Goal: Task Accomplishment & Management: Use online tool/utility

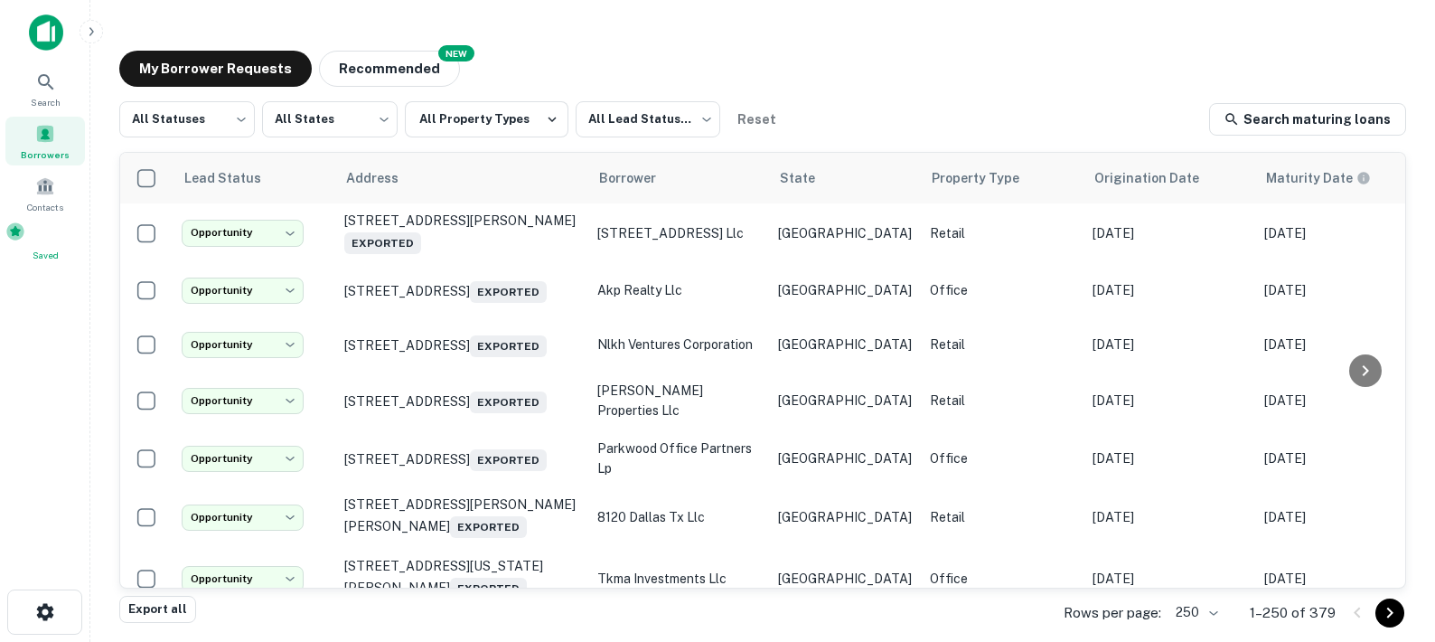
click at [25, 237] on span at bounding box center [15, 231] width 20 height 20
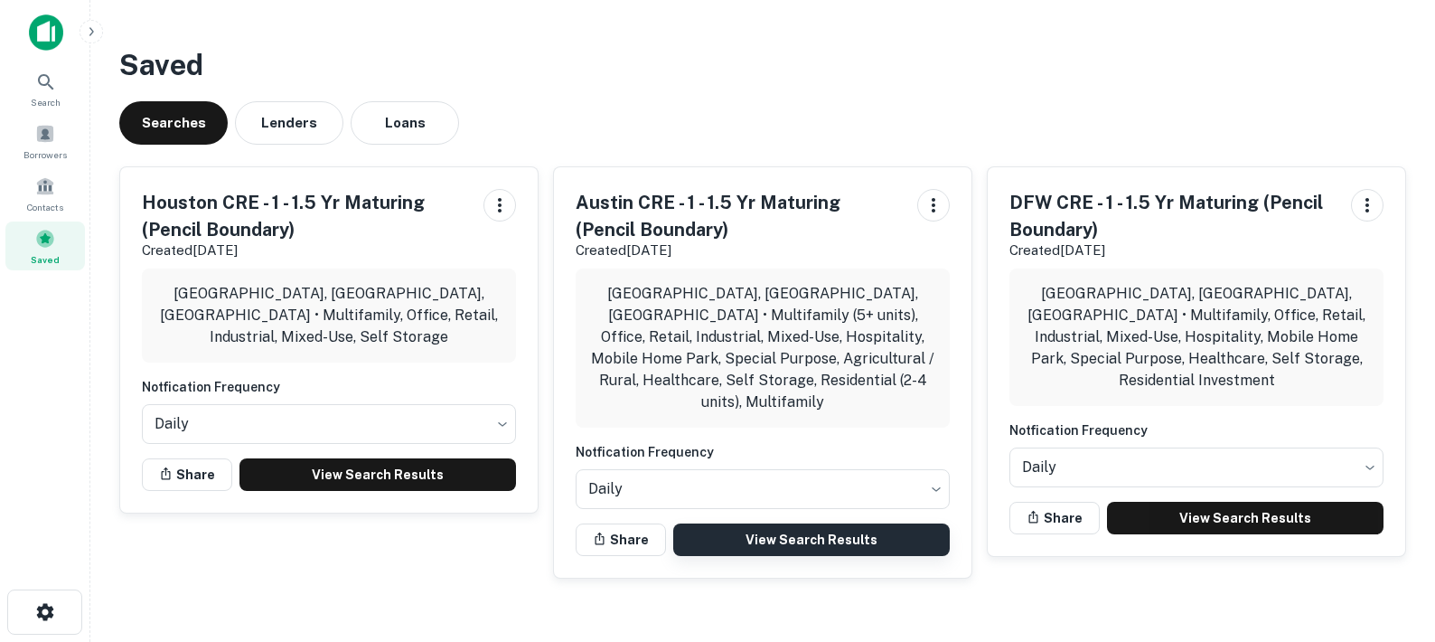
click at [727, 523] on link "View Search Results" at bounding box center [811, 539] width 277 height 33
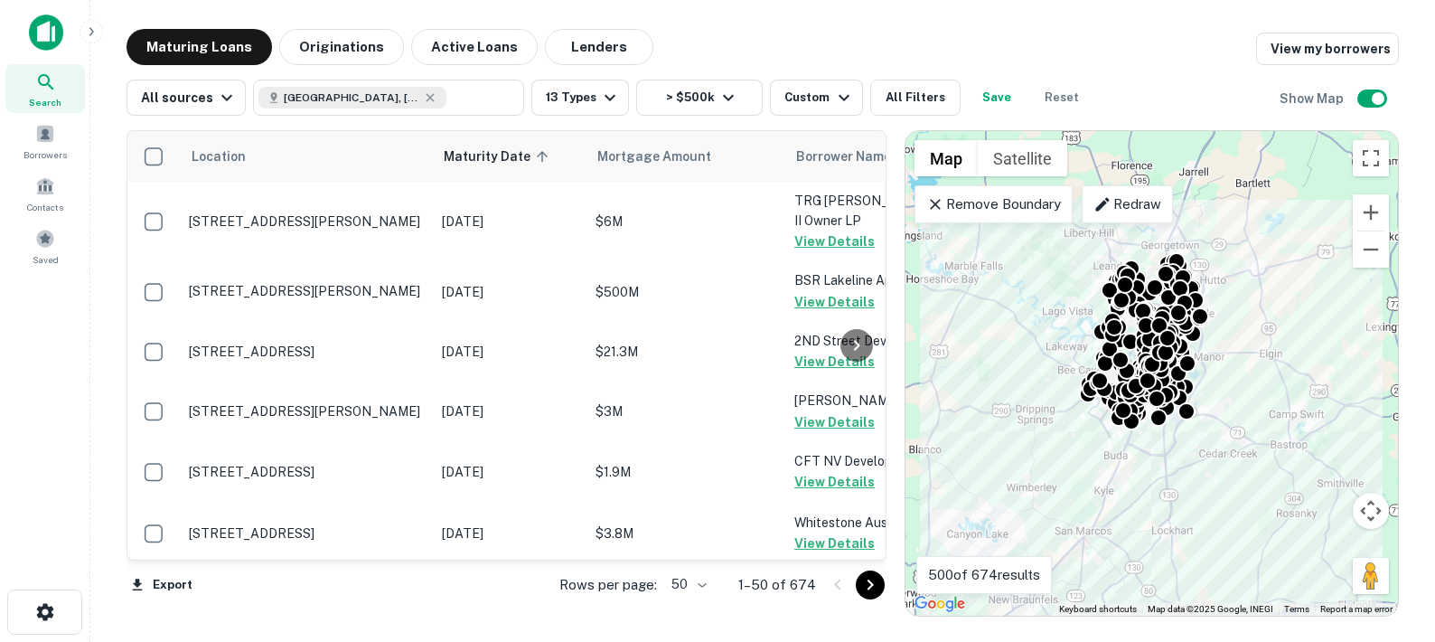
click at [688, 583] on body "Search Borrowers Contacts Saved Maturing Loans Originations Active Loans Lender…" at bounding box center [717, 321] width 1435 height 642
click at [692, 602] on li "100" at bounding box center [691, 604] width 52 height 33
click at [464, 604] on div "Export Rows per page: 100 *** 1–100 of 674" at bounding box center [507, 584] width 760 height 49
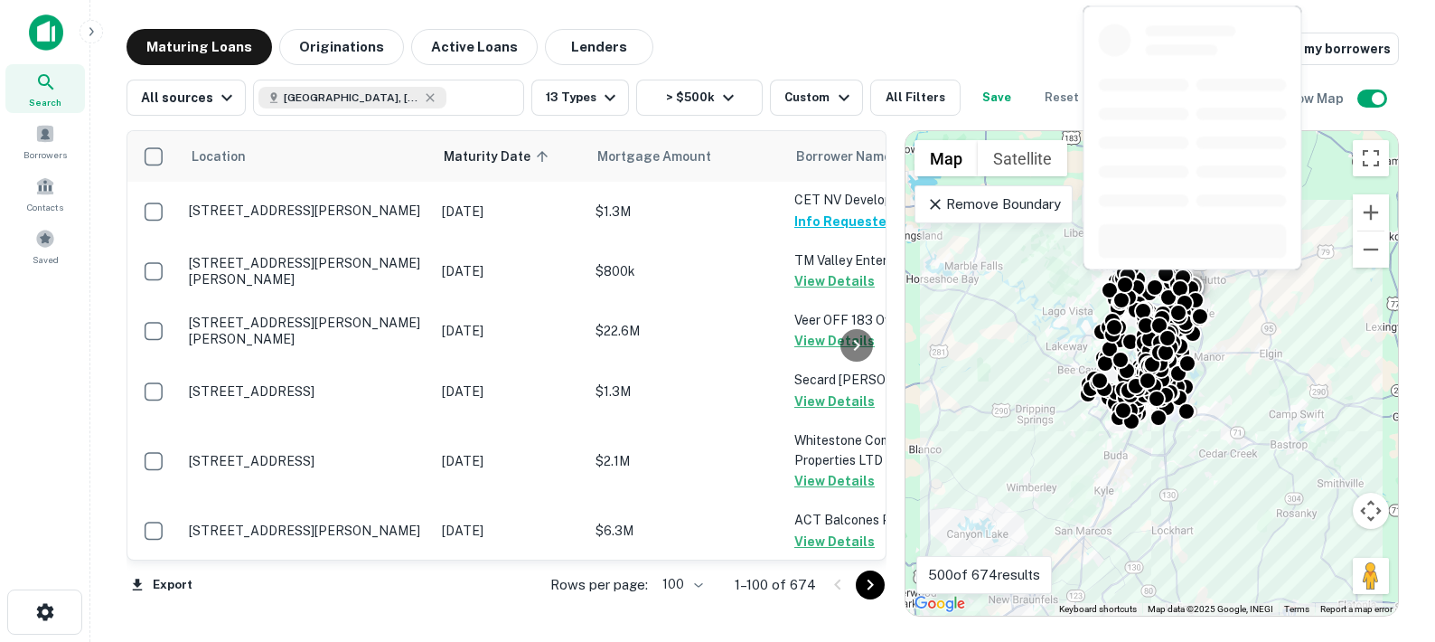
scroll to position [5967, 0]
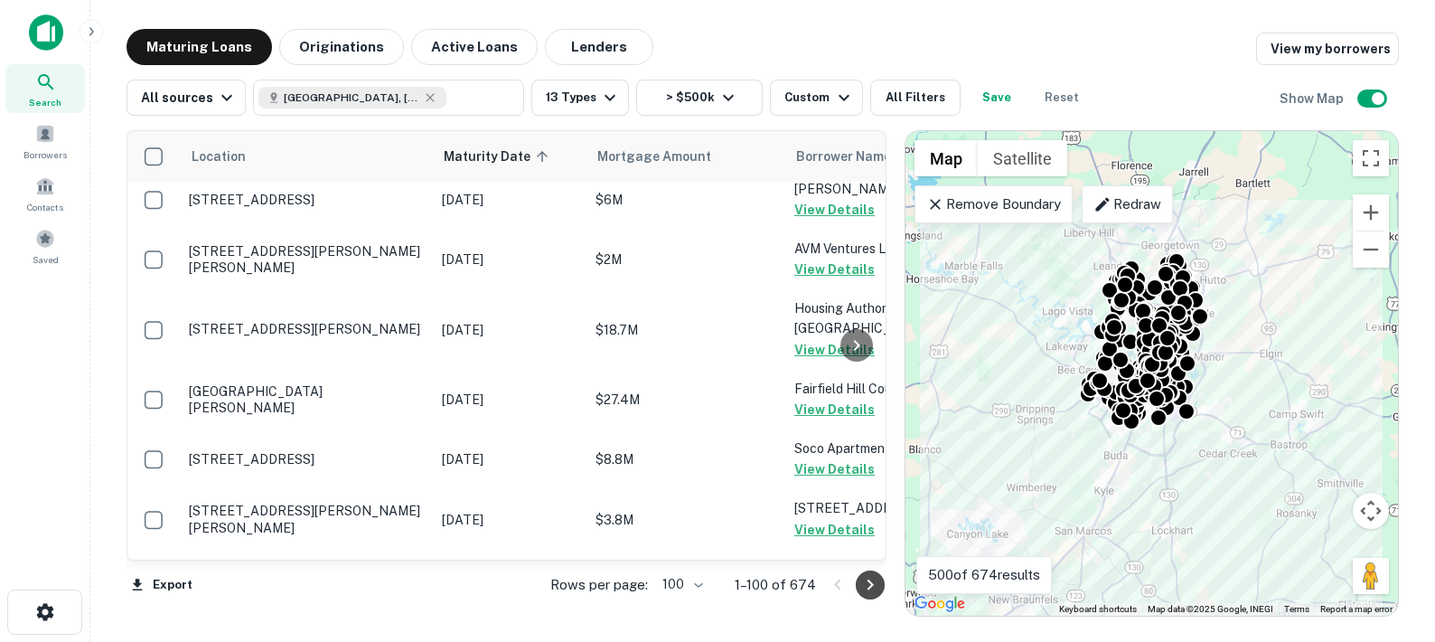
click at [871, 585] on icon "Go to next page" at bounding box center [871, 584] width 6 height 11
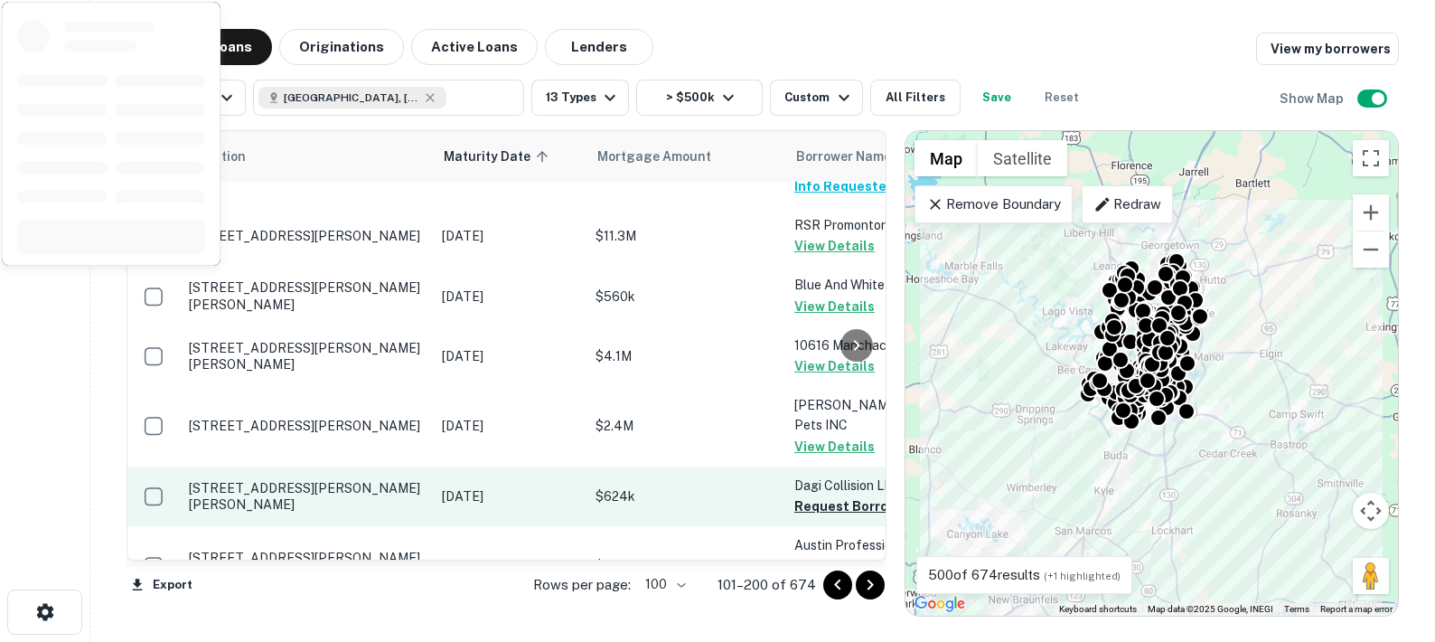
scroll to position [3323, 0]
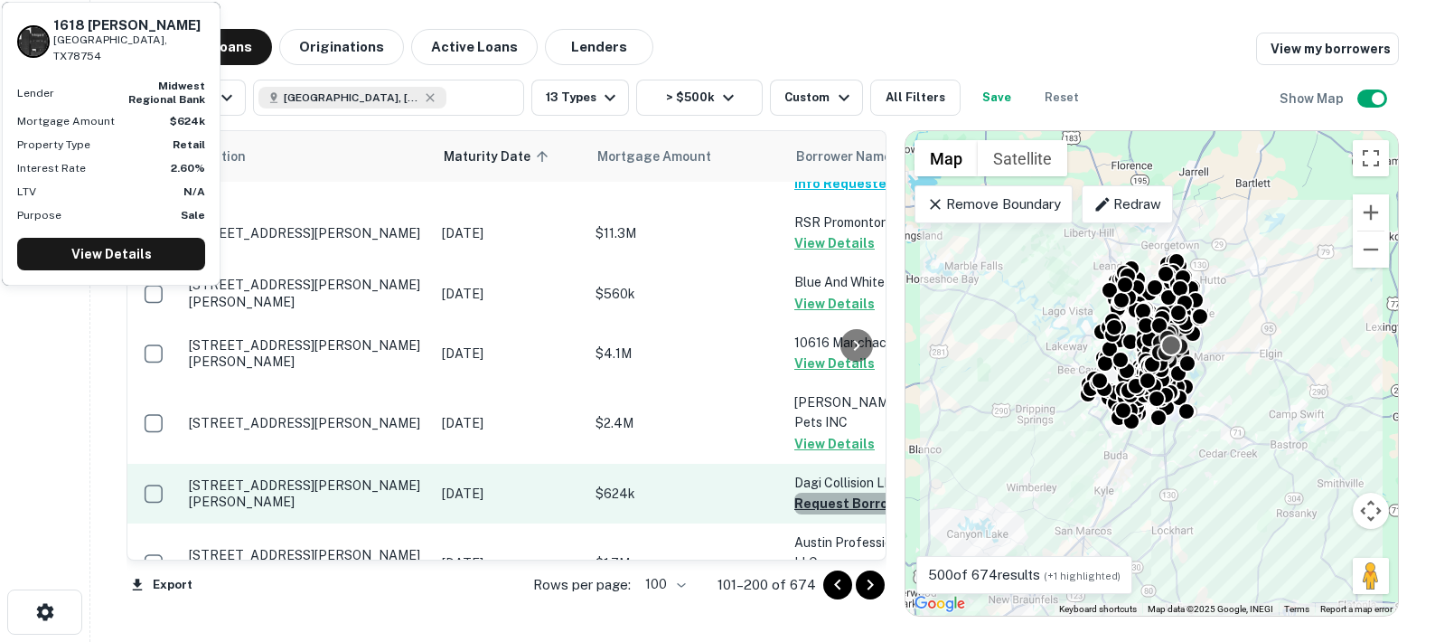
click at [815, 493] on button "Request Borrower Info" at bounding box center [867, 504] width 146 height 22
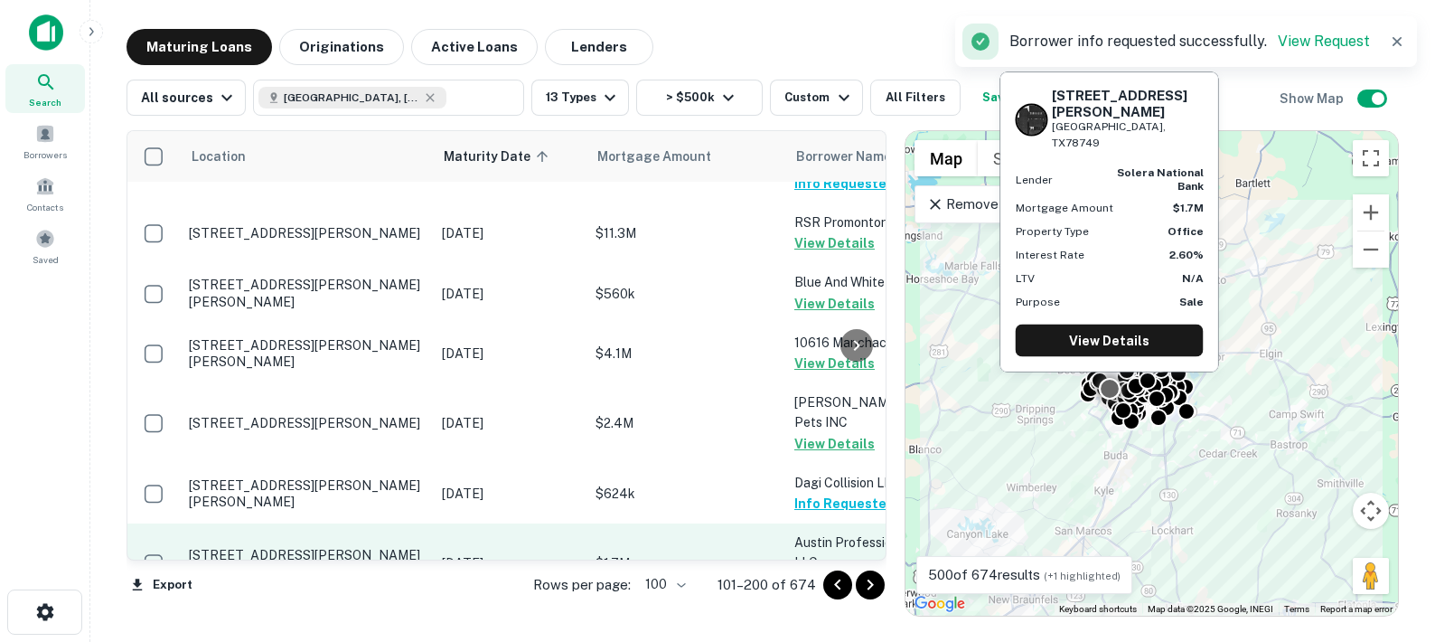
click at [831, 572] on button "Request Borrower Info" at bounding box center [867, 583] width 146 height 22
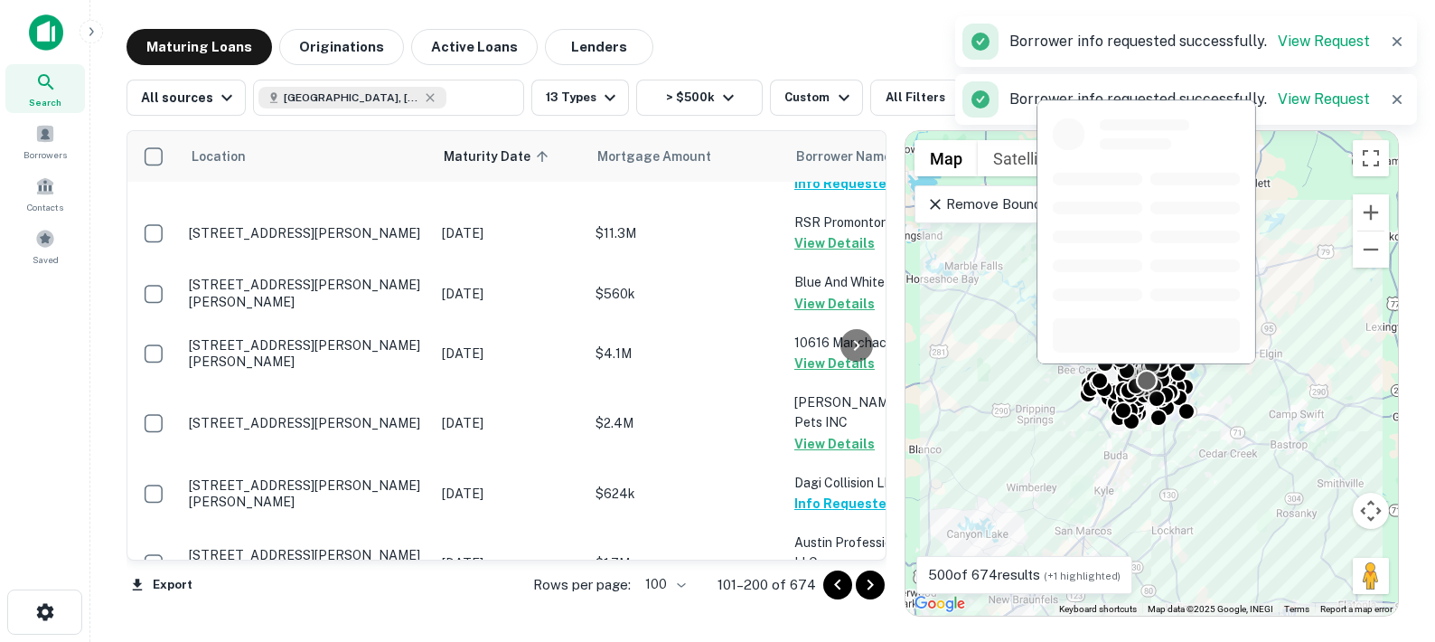
click at [831, 633] on button "Request Borrower Info" at bounding box center [867, 644] width 146 height 22
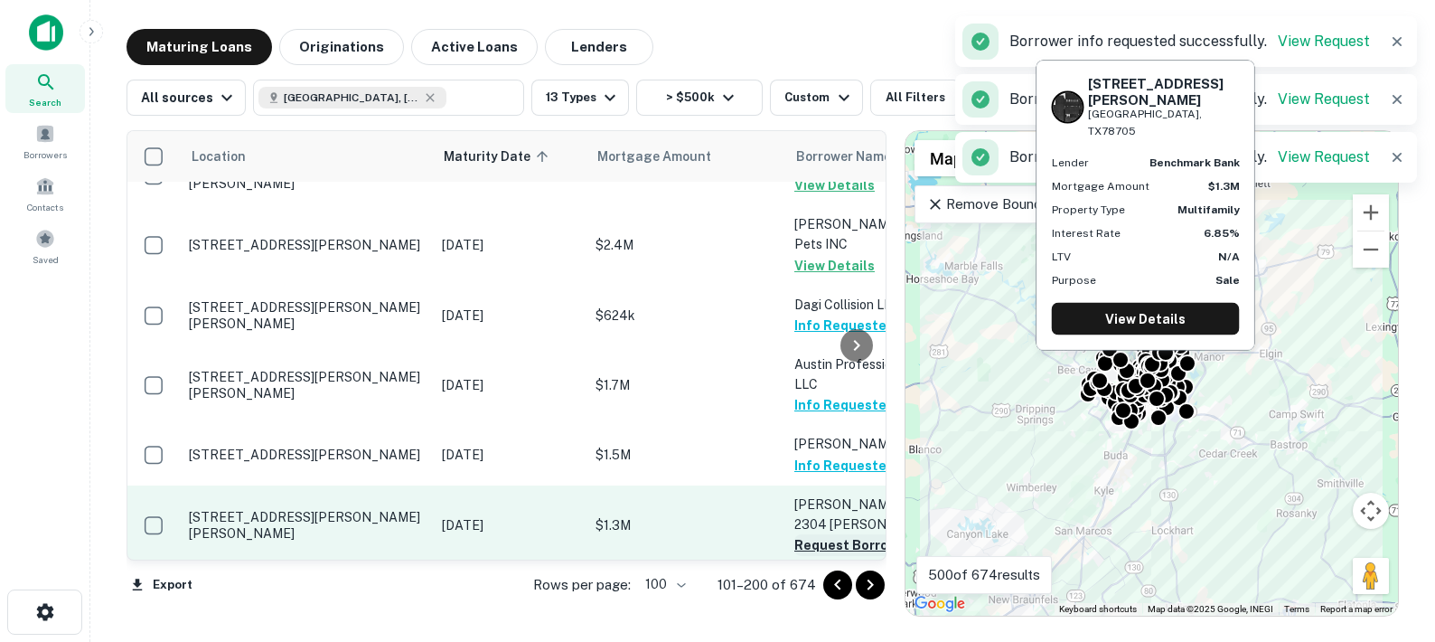
click at [811, 534] on button "Request Borrower Info" at bounding box center [867, 545] width 146 height 22
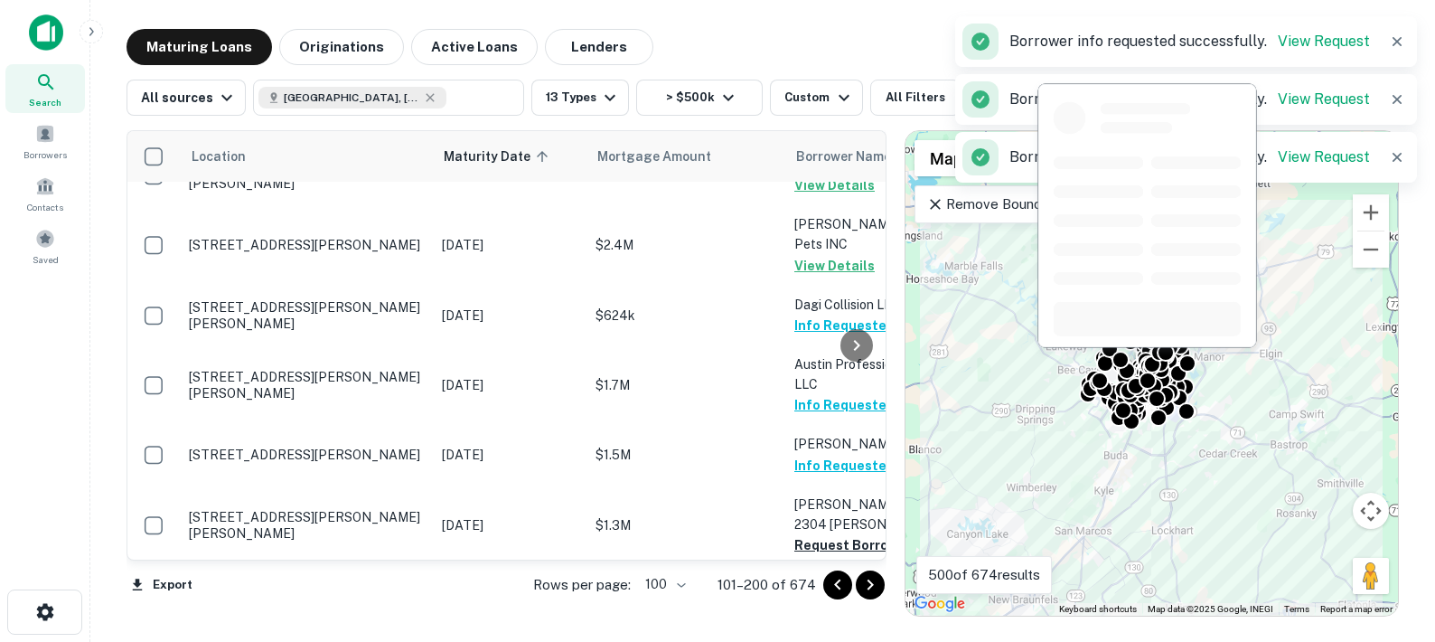
click at [822, 614] on button "Request Borrower Info" at bounding box center [867, 625] width 146 height 22
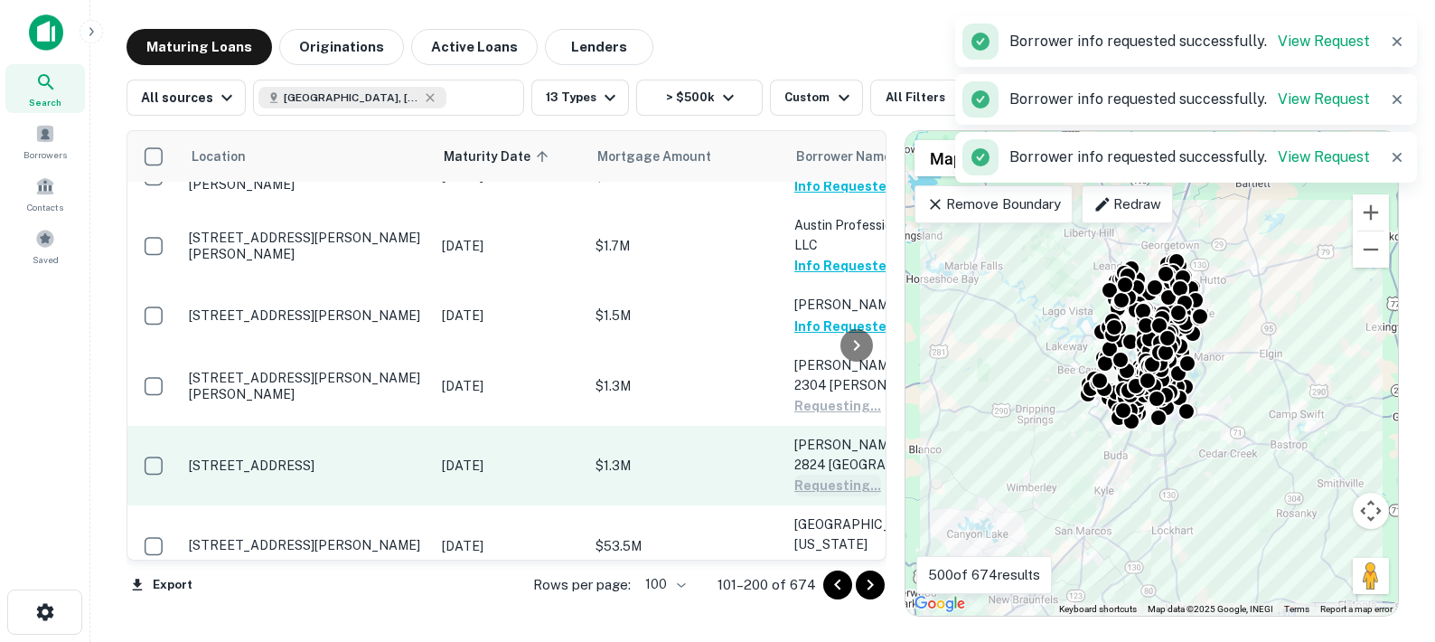
scroll to position [3647, 0]
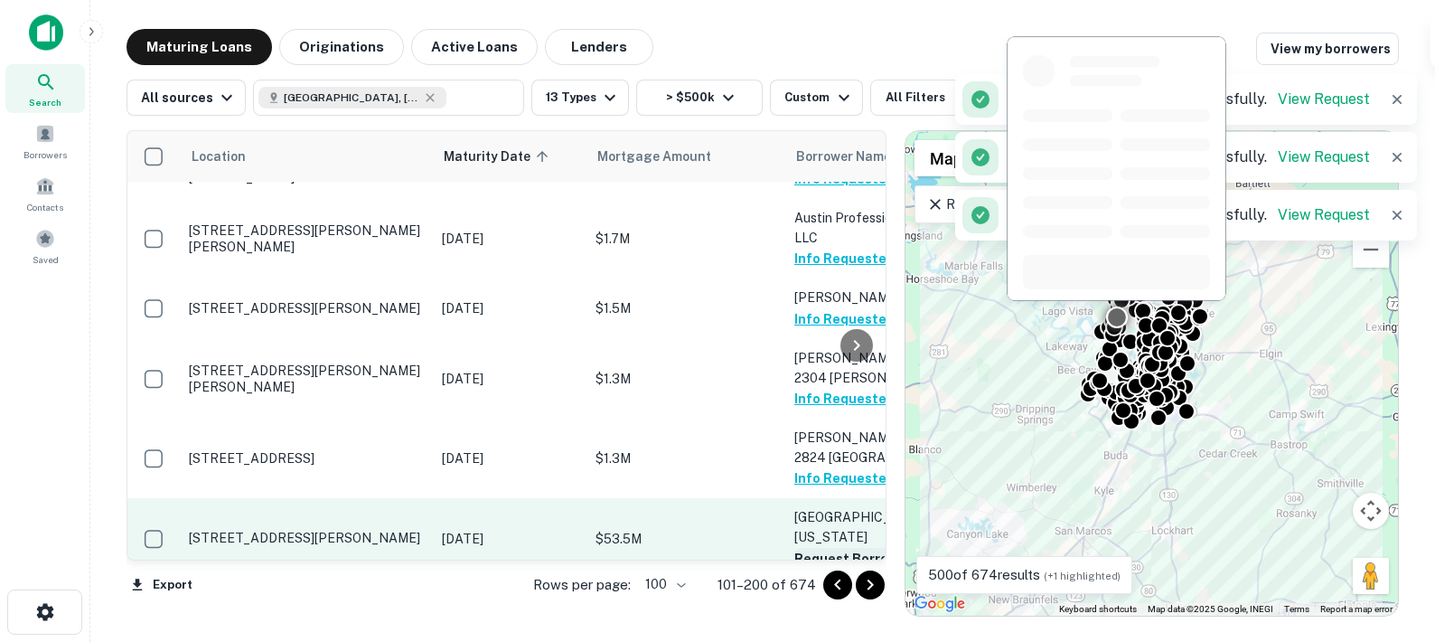
click at [813, 548] on button "Request Borrower Info" at bounding box center [867, 559] width 146 height 22
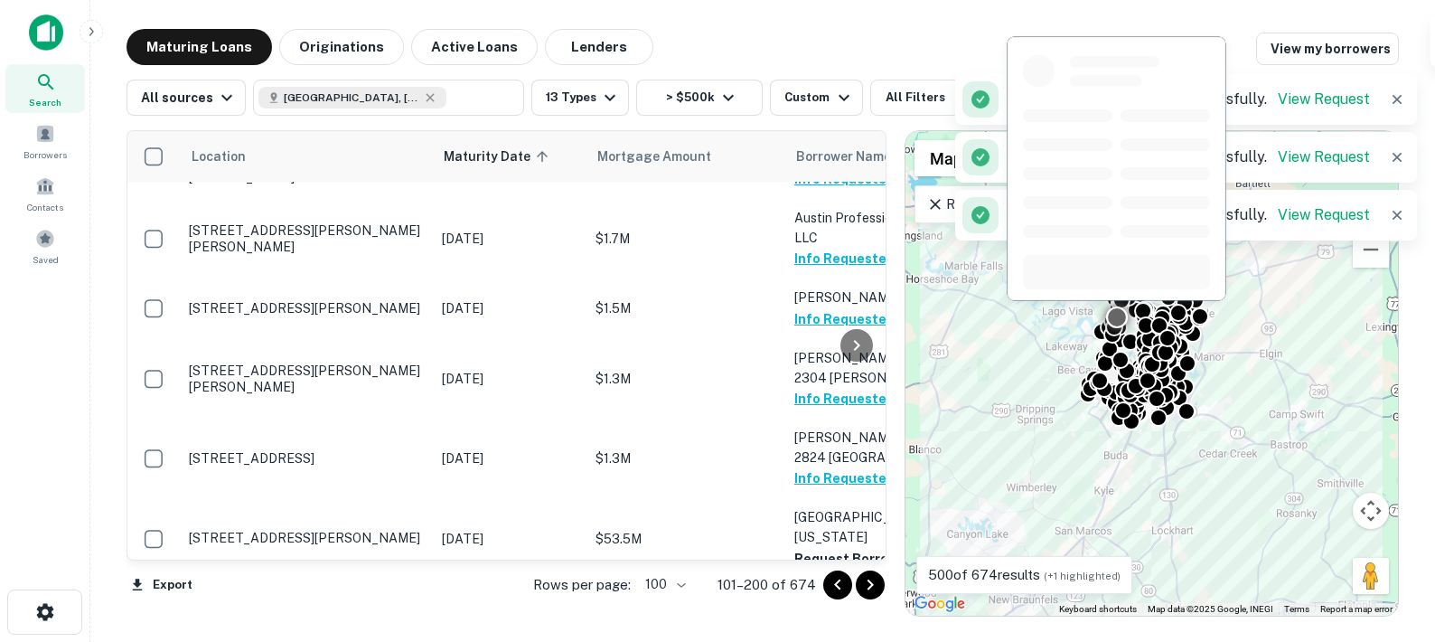
click at [824, 627] on button "Request Borrower Info" at bounding box center [867, 638] width 146 height 22
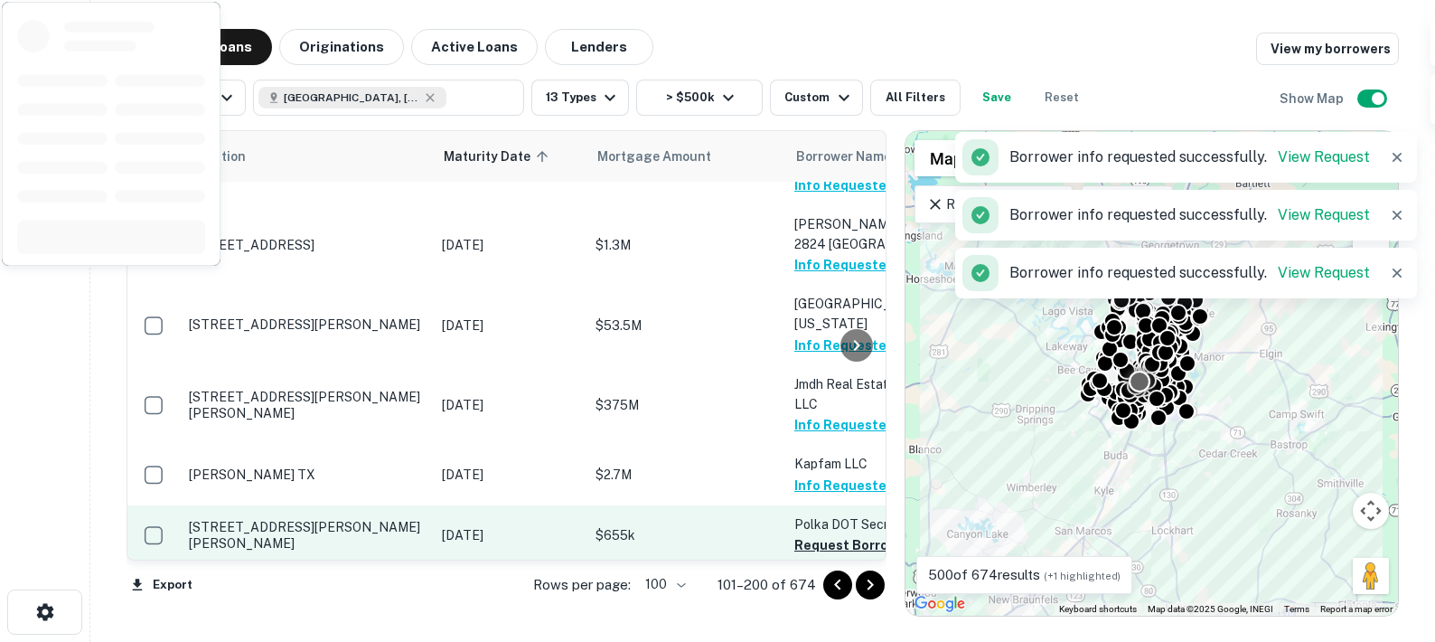
scroll to position [3968, 0]
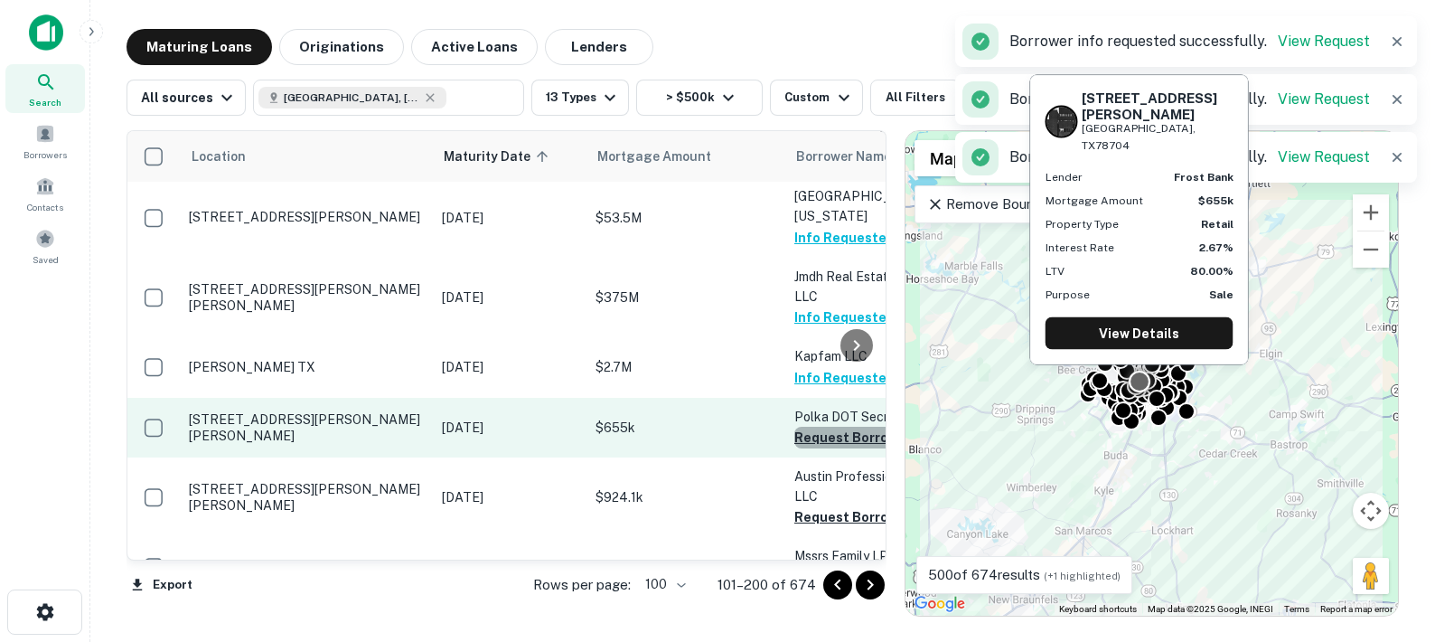
click at [815, 427] on button "Request Borrower Info" at bounding box center [867, 438] width 146 height 22
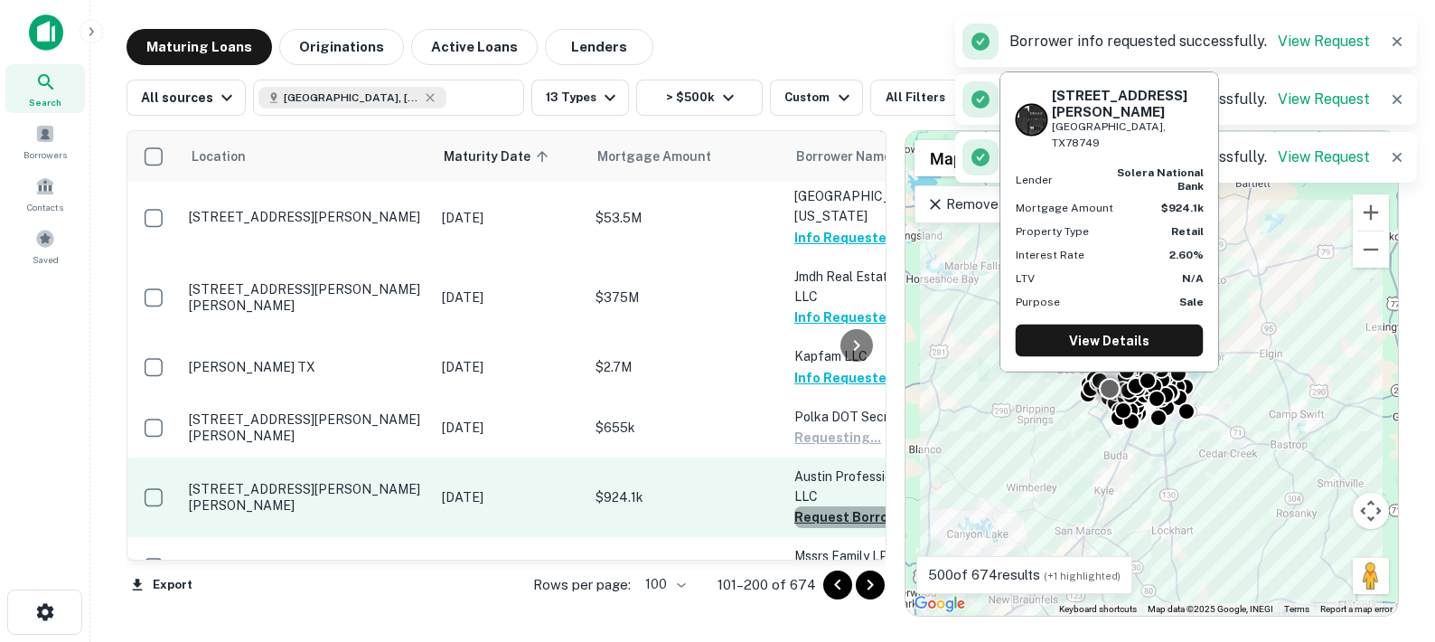
click at [814, 506] on button "Request Borrower Info" at bounding box center [867, 517] width 146 height 22
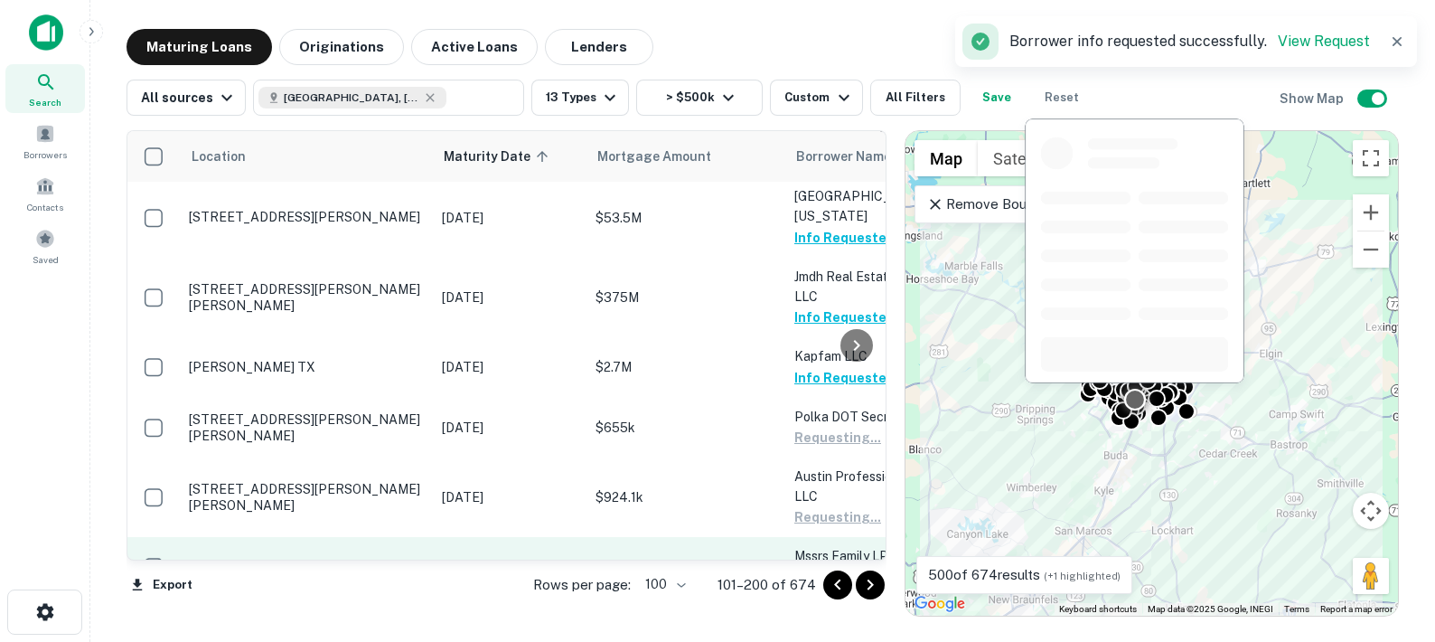
click at [814, 567] on button "Request Borrower Info" at bounding box center [867, 578] width 146 height 22
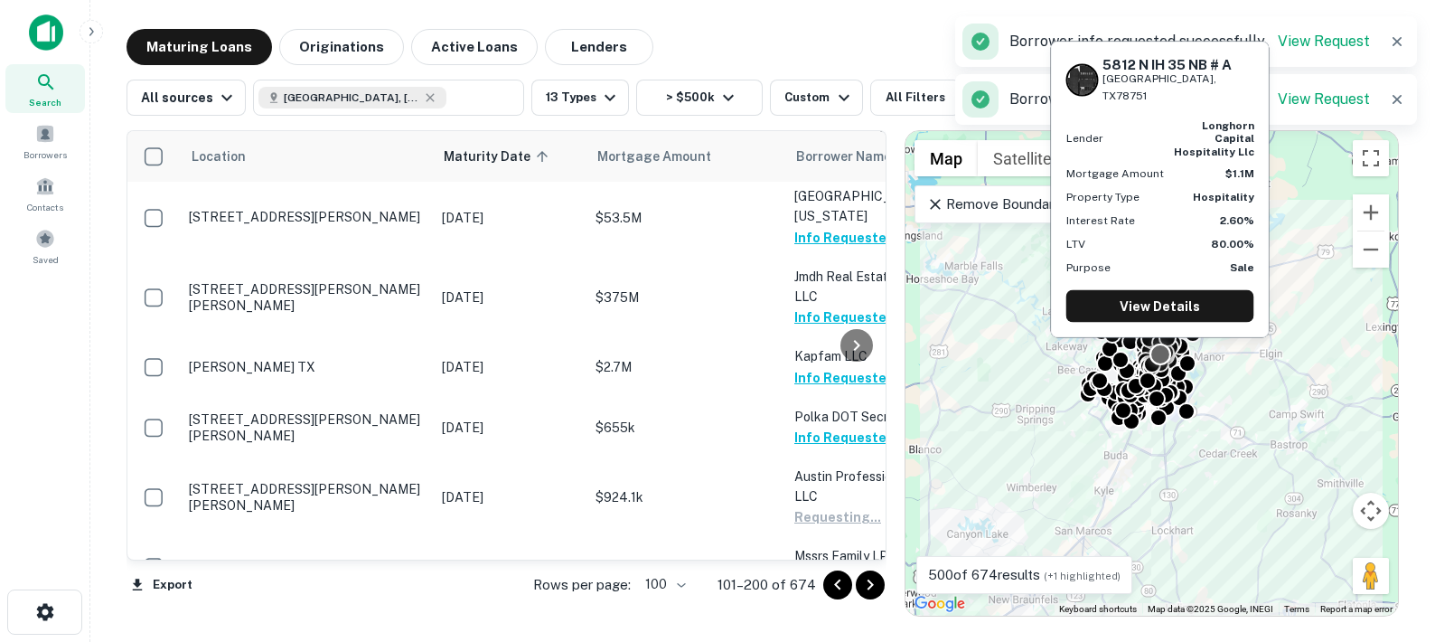
click at [814, 628] on button "Request Borrower Info" at bounding box center [867, 639] width 146 height 22
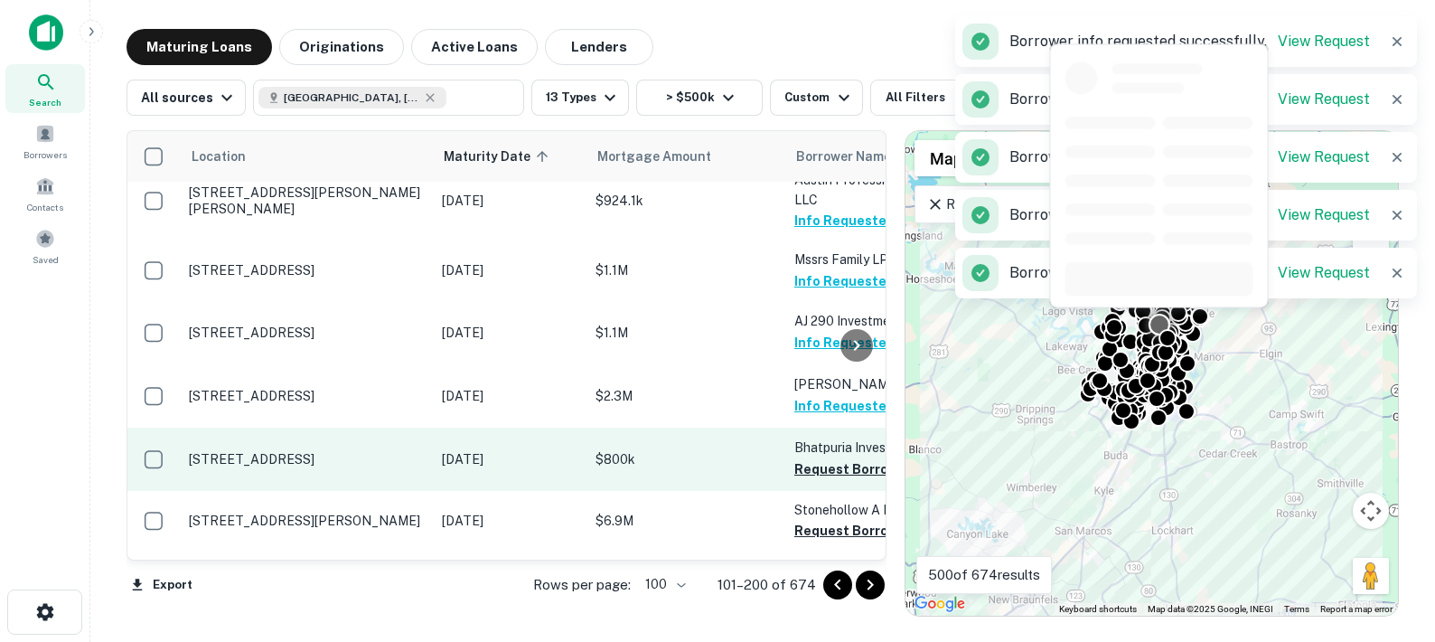
scroll to position [4340, 0]
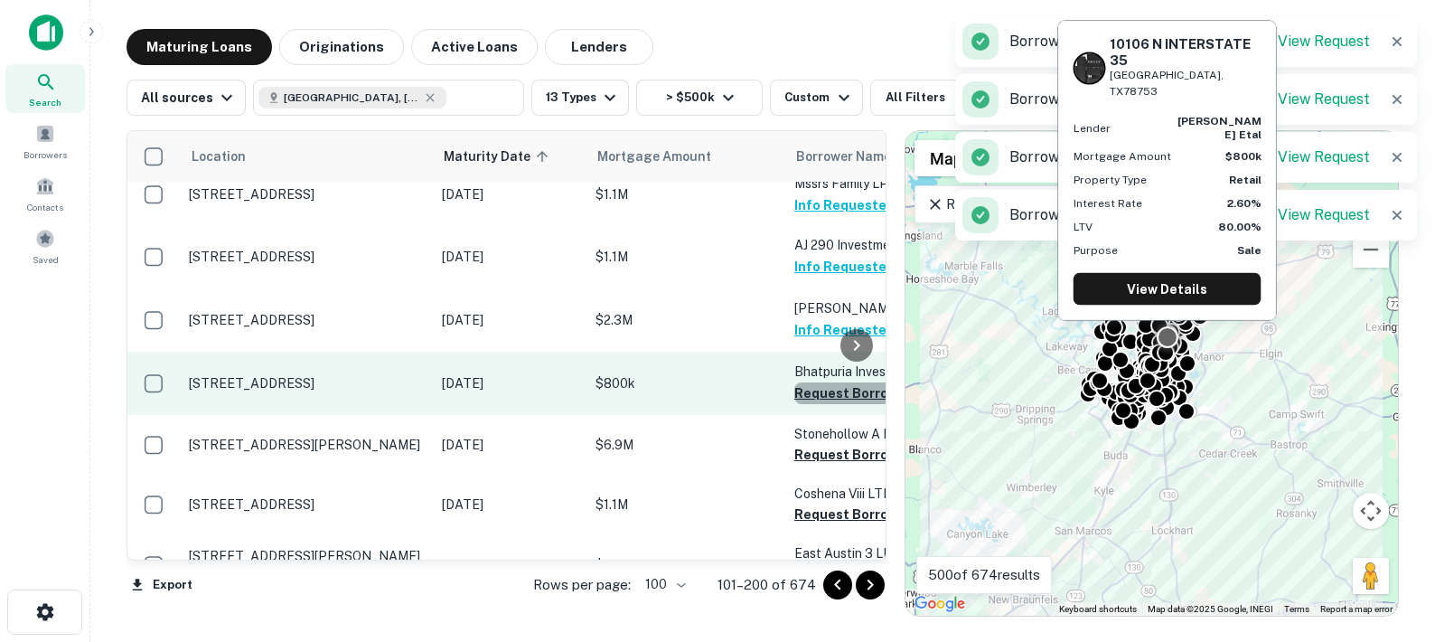
click at [815, 382] on button "Request Borrower Info" at bounding box center [867, 393] width 146 height 22
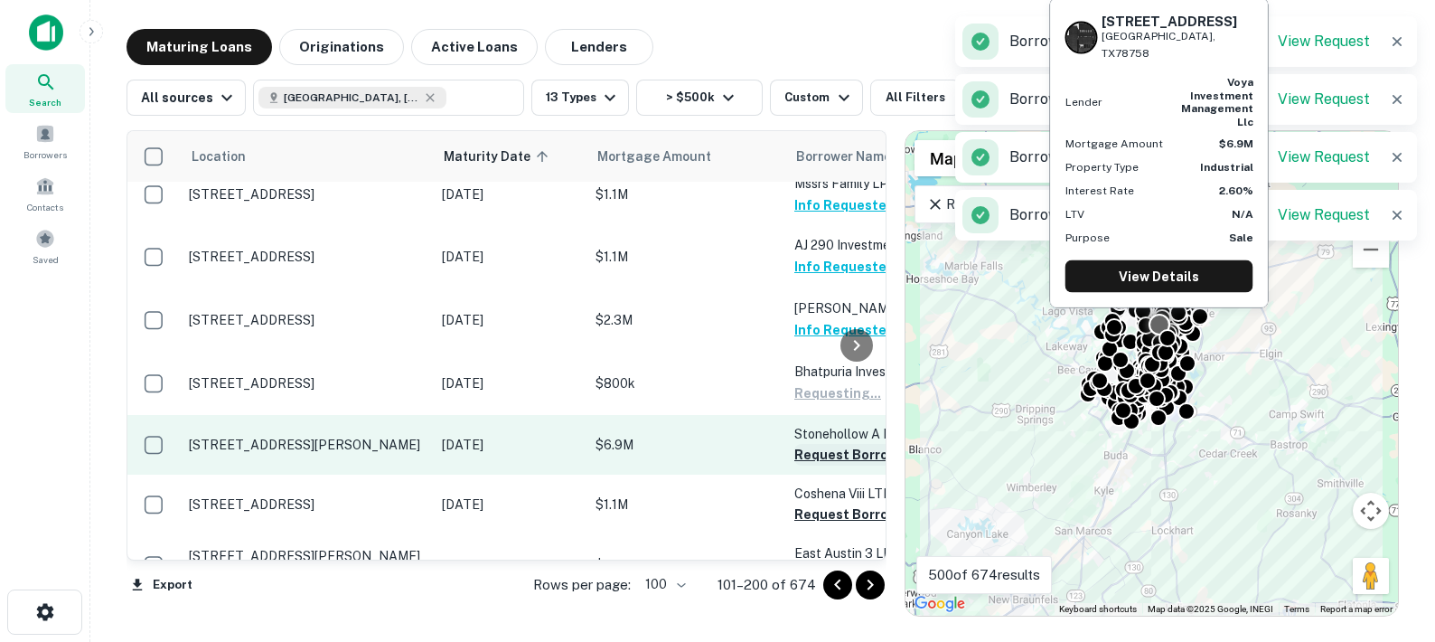
click at [820, 444] on button "Request Borrower Info" at bounding box center [867, 455] width 146 height 22
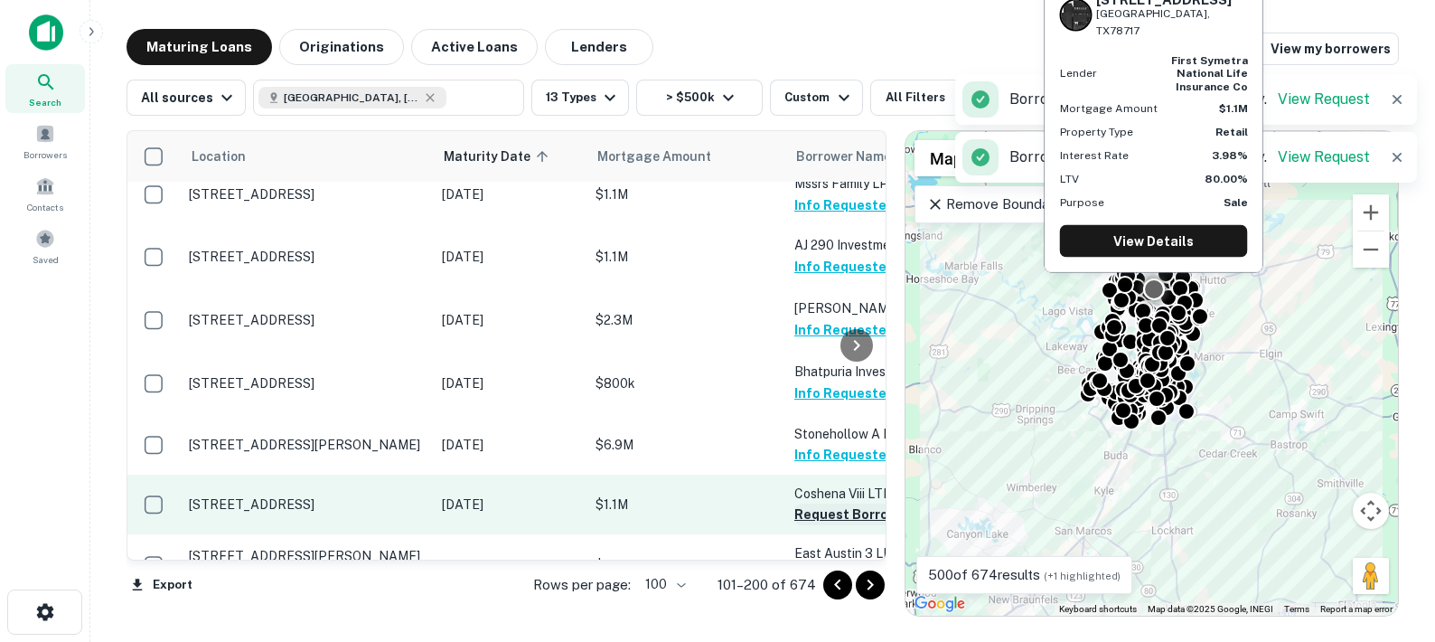
click at [824, 503] on button "Request Borrower Info" at bounding box center [867, 514] width 146 height 22
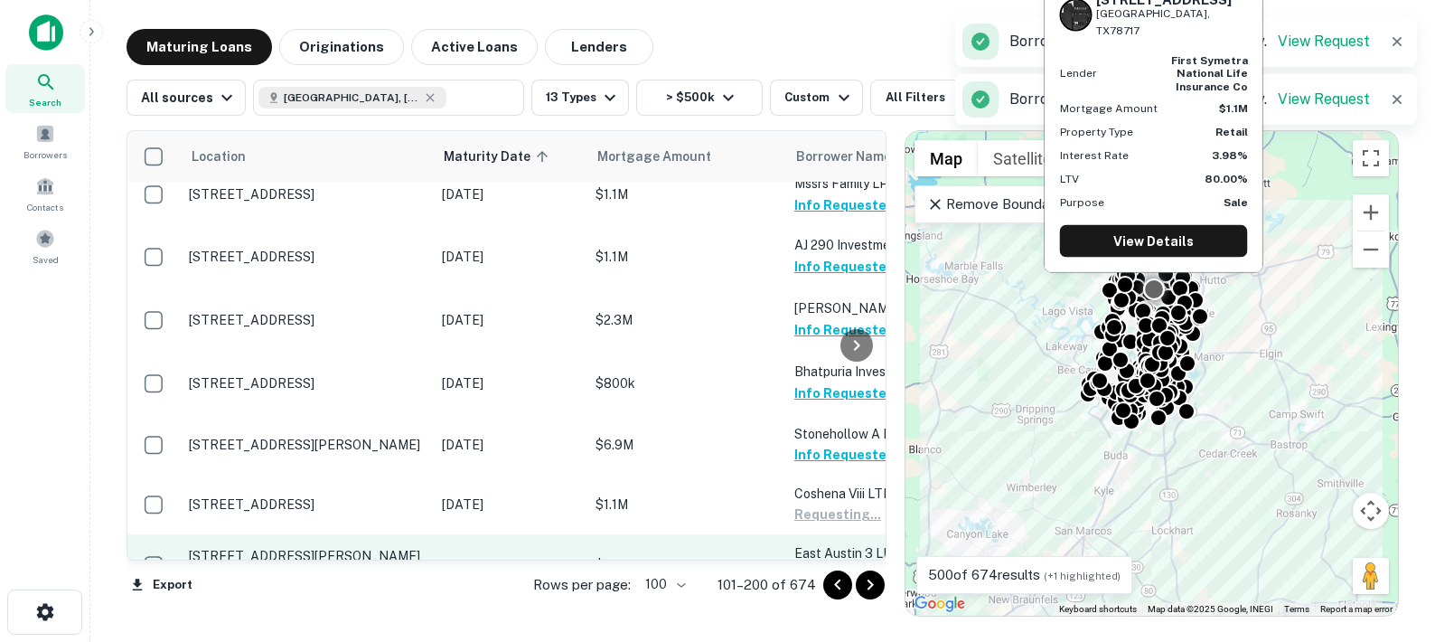
click at [819, 564] on button "Request Borrower Info" at bounding box center [867, 575] width 146 height 22
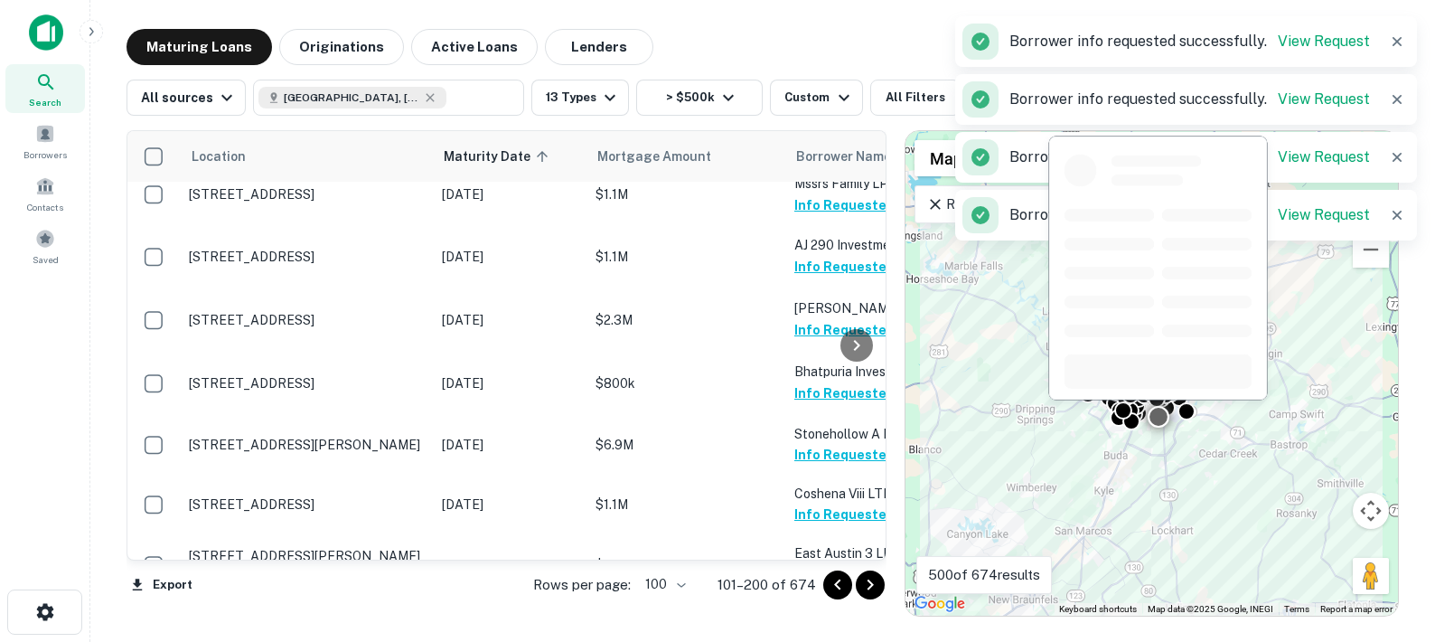
click at [807, 641] on button "Request Borrower Info" at bounding box center [867, 655] width 146 height 22
click at [815, 641] on button "Request Borrower Info" at bounding box center [867, 655] width 146 height 22
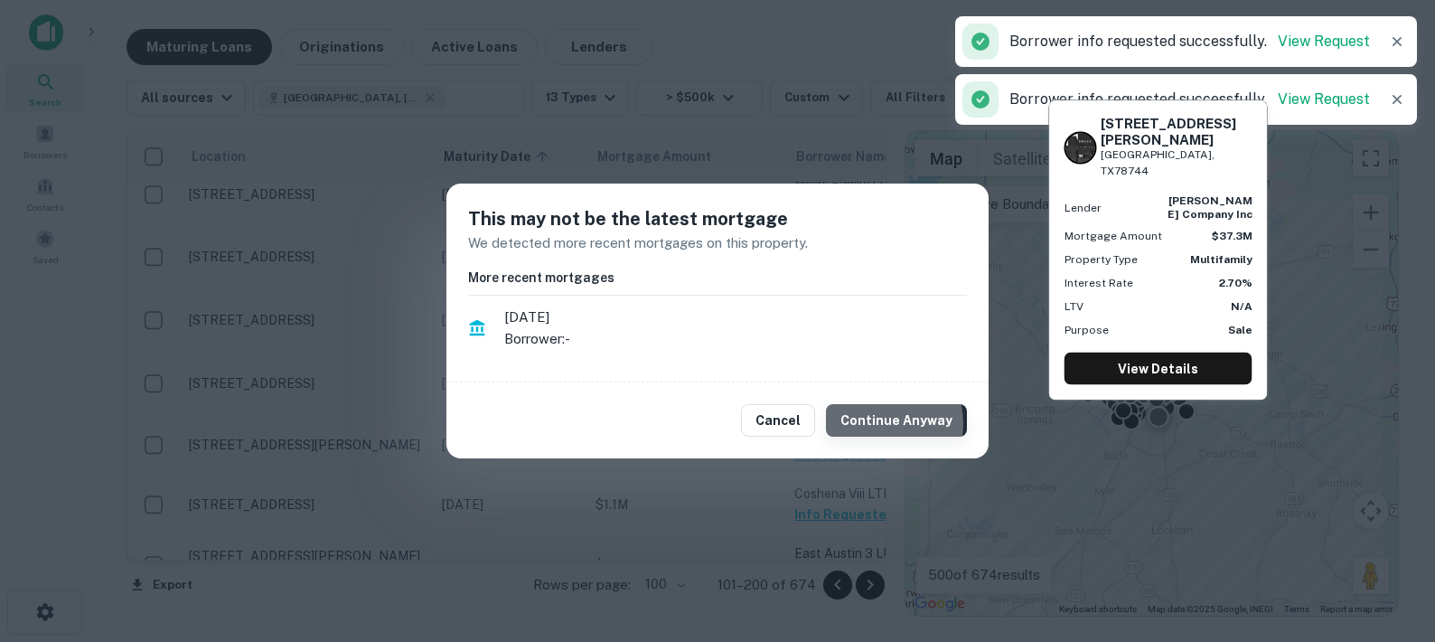
click at [886, 423] on button "Continue Anyway" at bounding box center [896, 420] width 141 height 33
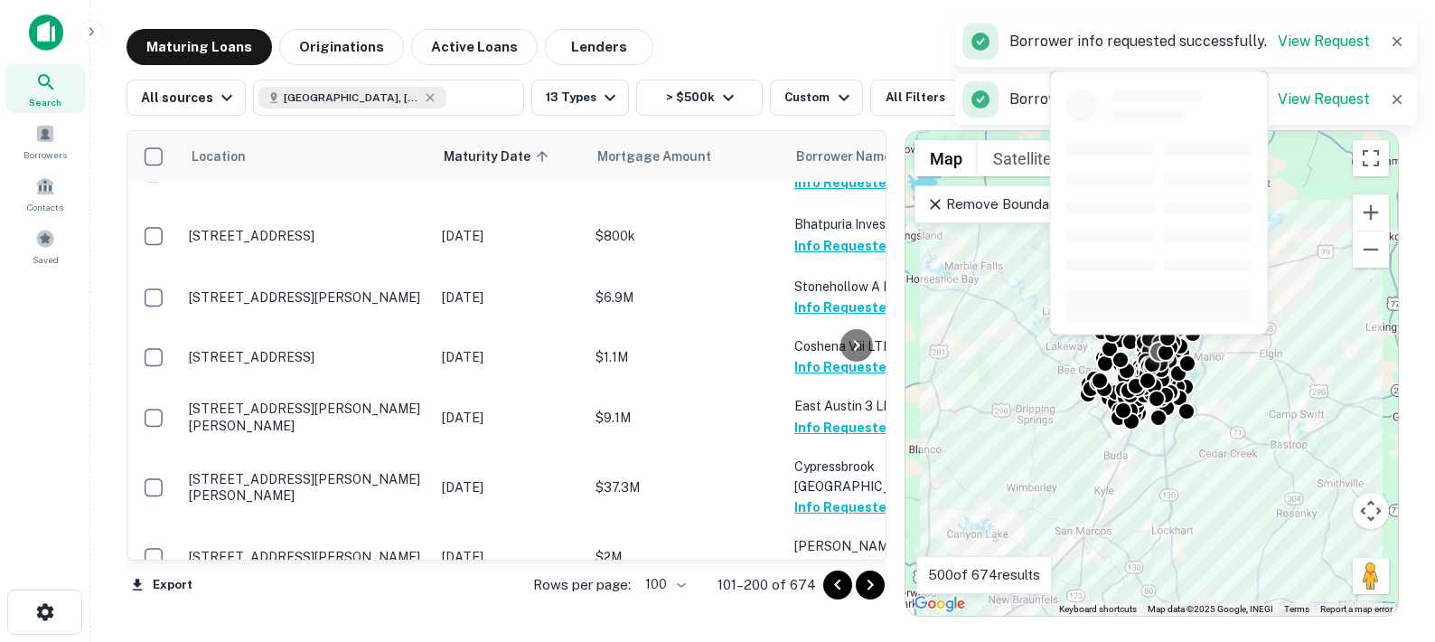
scroll to position [4593, 0]
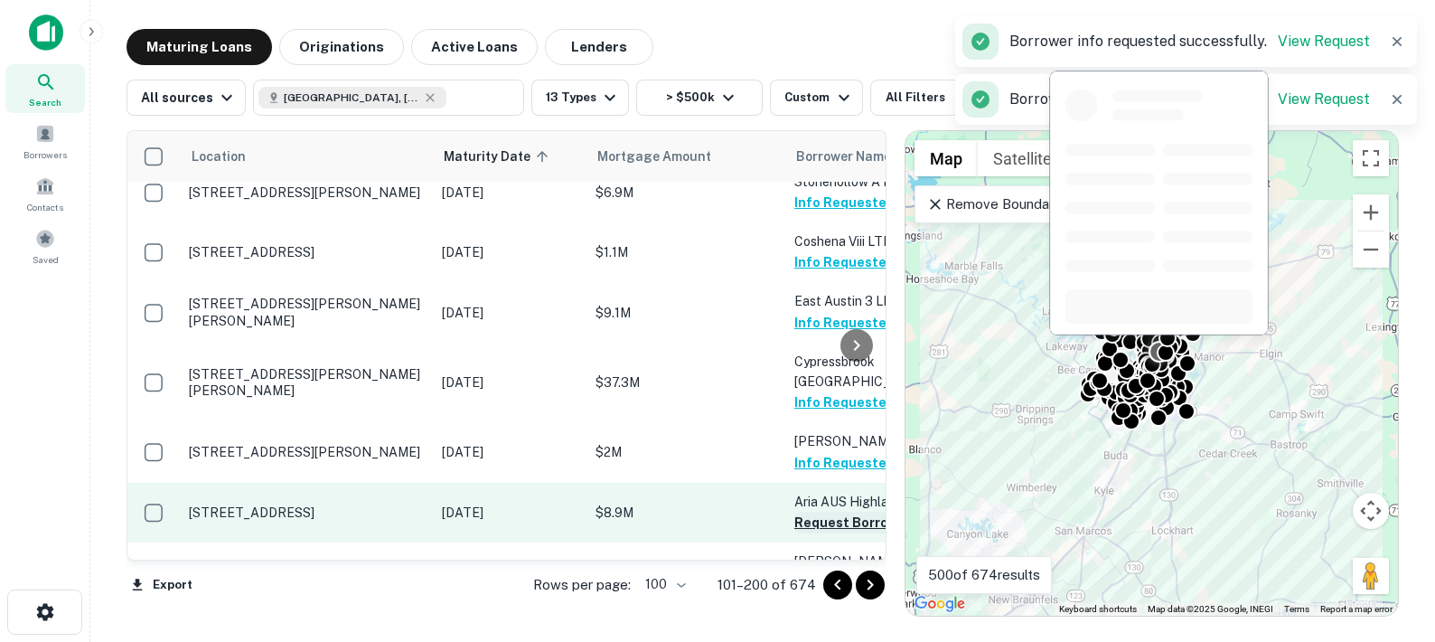
click at [815, 512] on button "Request Borrower Info" at bounding box center [867, 523] width 146 height 22
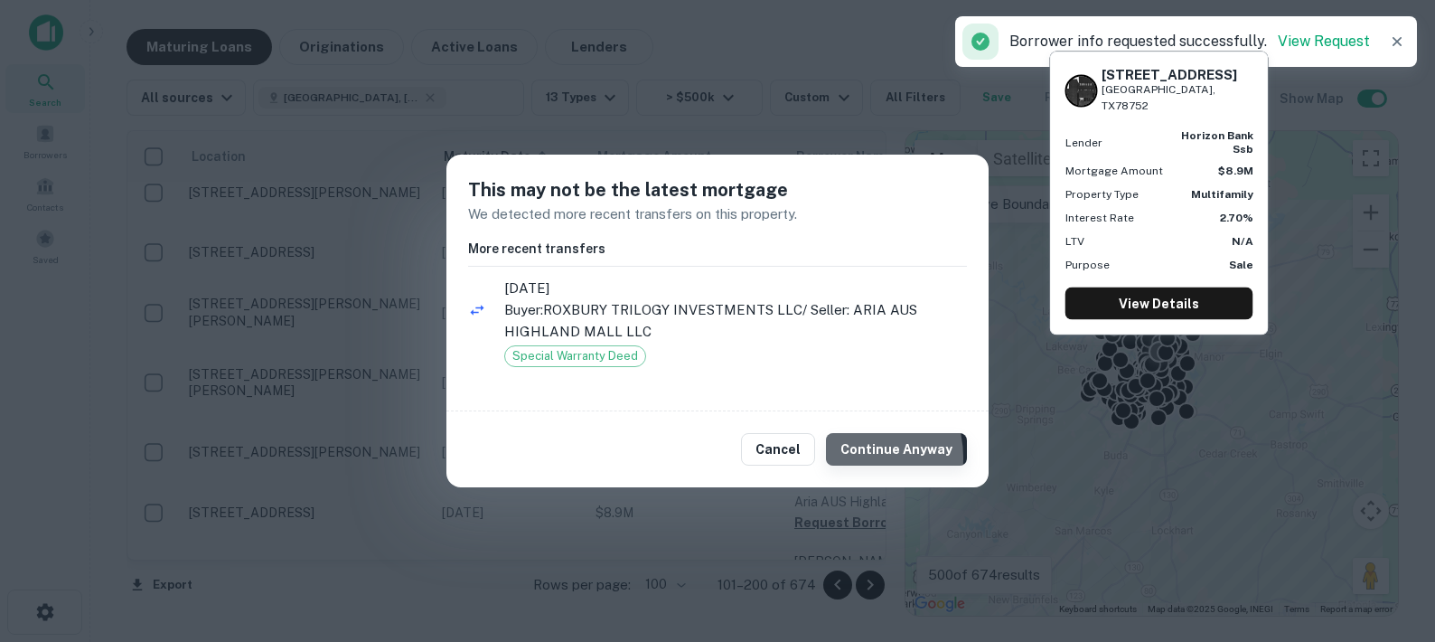
click at [858, 457] on button "Continue Anyway" at bounding box center [896, 449] width 141 height 33
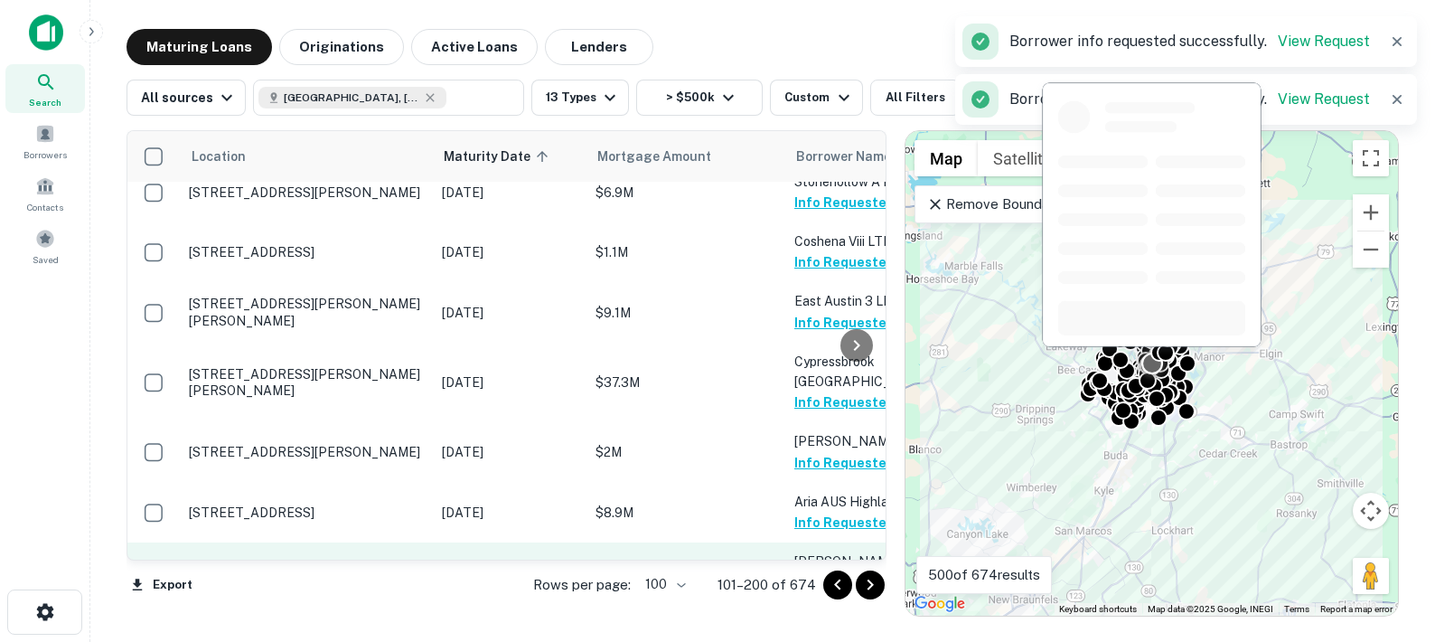
click at [810, 591] on button "Request Borrower Info" at bounding box center [867, 602] width 146 height 22
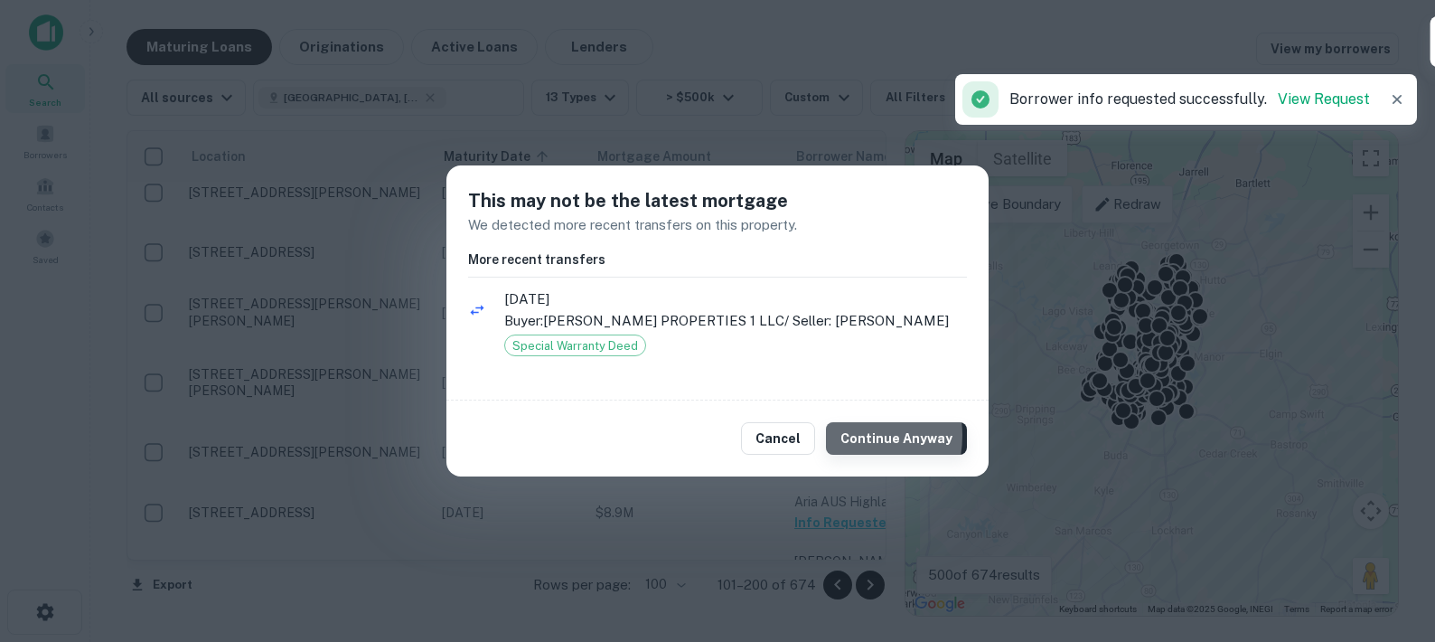
click at [861, 435] on button "Continue Anyway" at bounding box center [896, 438] width 141 height 33
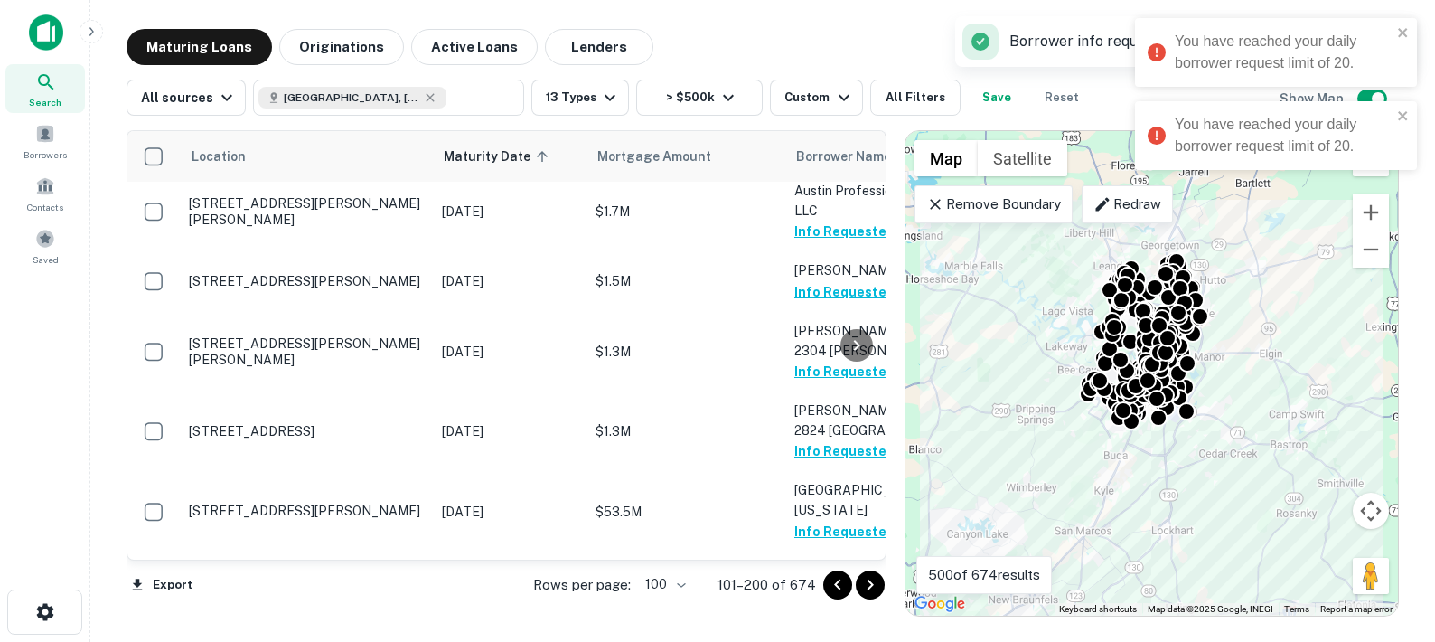
scroll to position [2795, 0]
